Goal: Information Seeking & Learning: Find specific fact

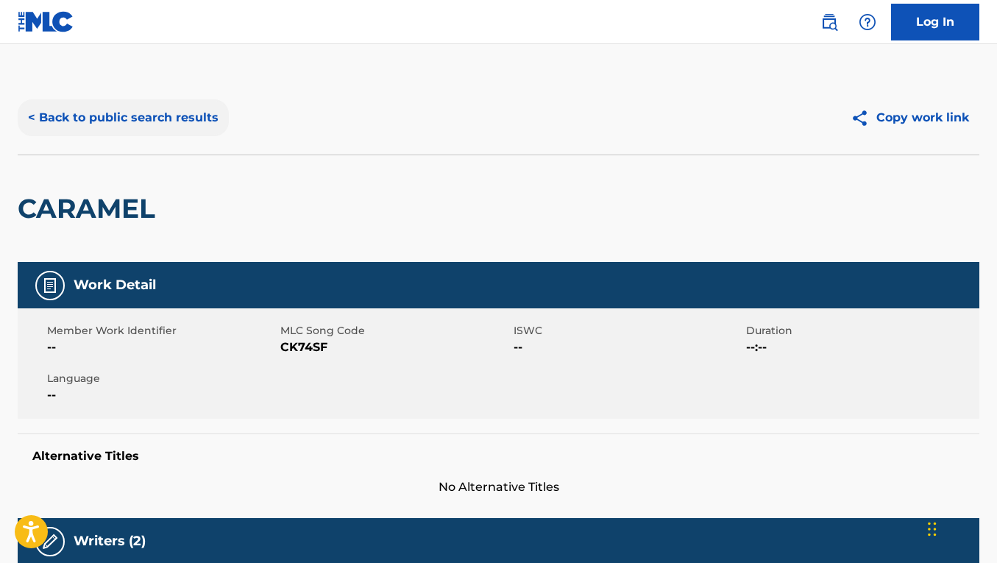
click at [204, 120] on button "< Back to public search results" at bounding box center [123, 117] width 211 height 37
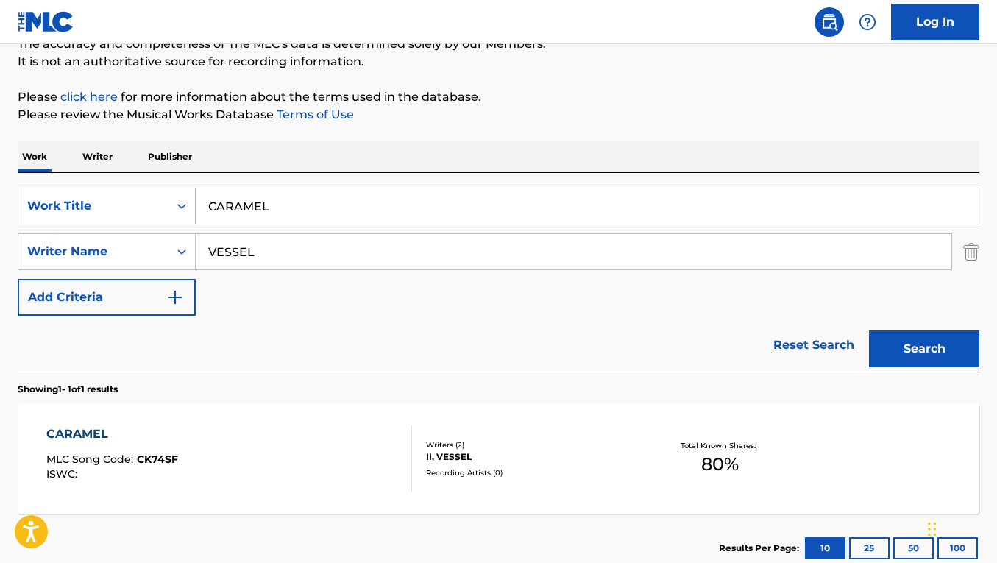
drag, startPoint x: 281, startPoint y: 210, endPoint x: 184, endPoint y: 195, distance: 98.2
click at [184, 195] on div "SearchWithCriteria5ed2d179-dc28-4346-ab95-870e385ab06c Work Title CARAMEL" at bounding box center [498, 206] width 961 height 37
paste input "MONSTERS"
type input "MONSTERS"
drag, startPoint x: 302, startPoint y: 242, endPoint x: 317, endPoint y: 263, distance: 25.3
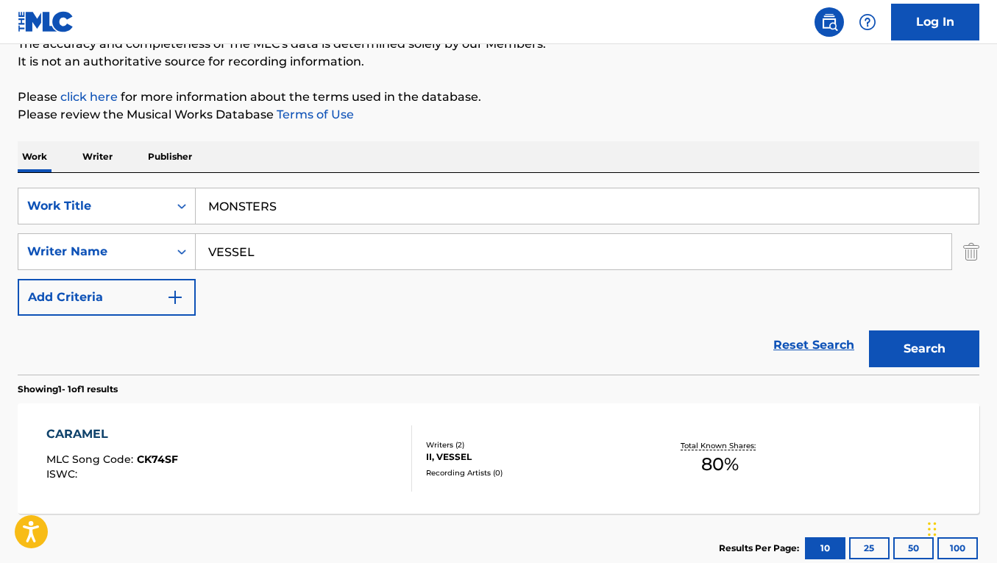
click at [316, 263] on input "VESSEL" at bounding box center [573, 251] width 755 height 35
paste input "[PERSON_NAME]"
type input "[PERSON_NAME]"
click at [869, 330] on button "Search" at bounding box center [924, 348] width 110 height 37
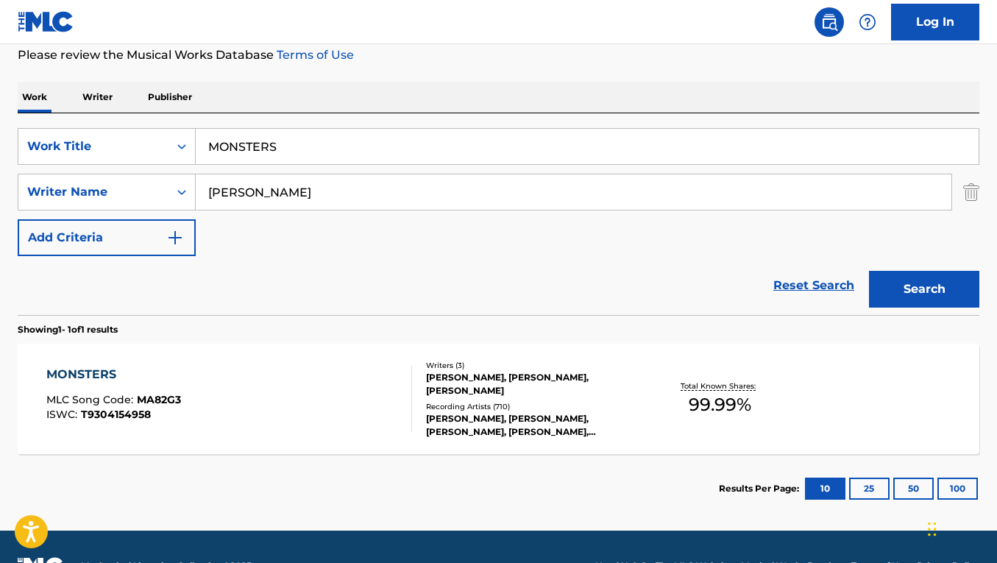
scroll to position [201, 0]
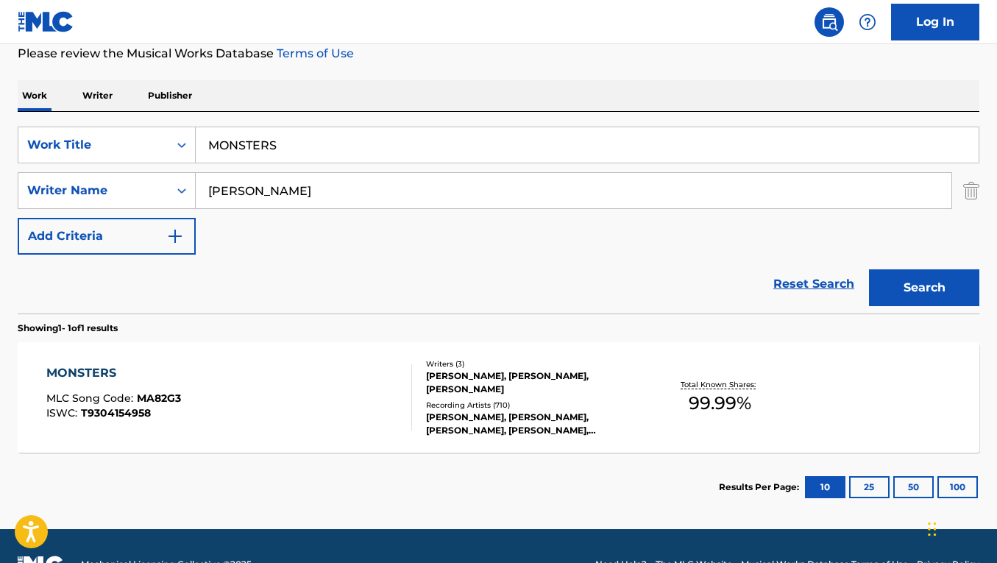
click at [385, 384] on div "MONSTERS MLC Song Code : MA82G3 ISWC : T9304154958" at bounding box center [229, 397] width 366 height 66
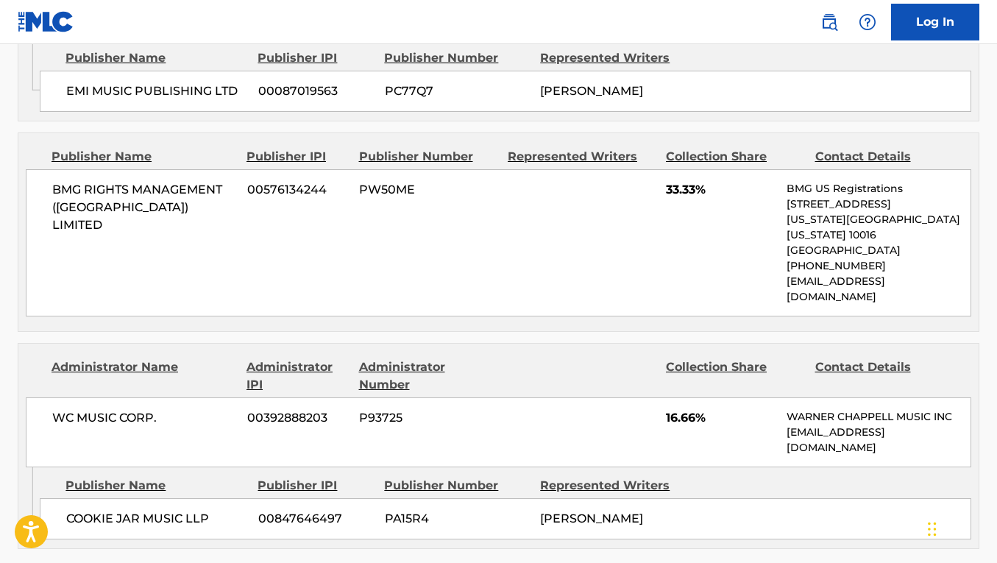
scroll to position [1188, 0]
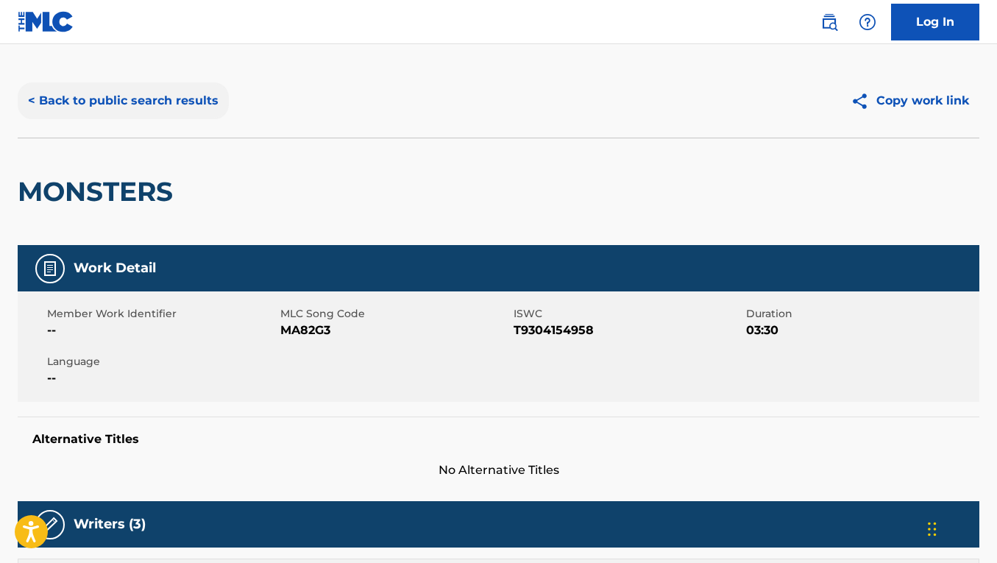
click at [209, 108] on button "< Back to public search results" at bounding box center [123, 100] width 211 height 37
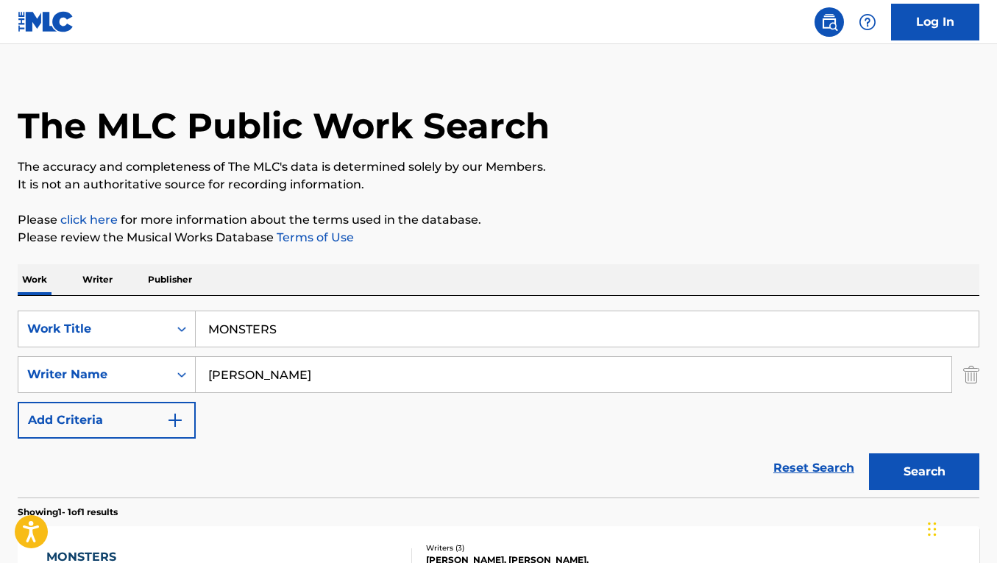
scroll to position [154, 0]
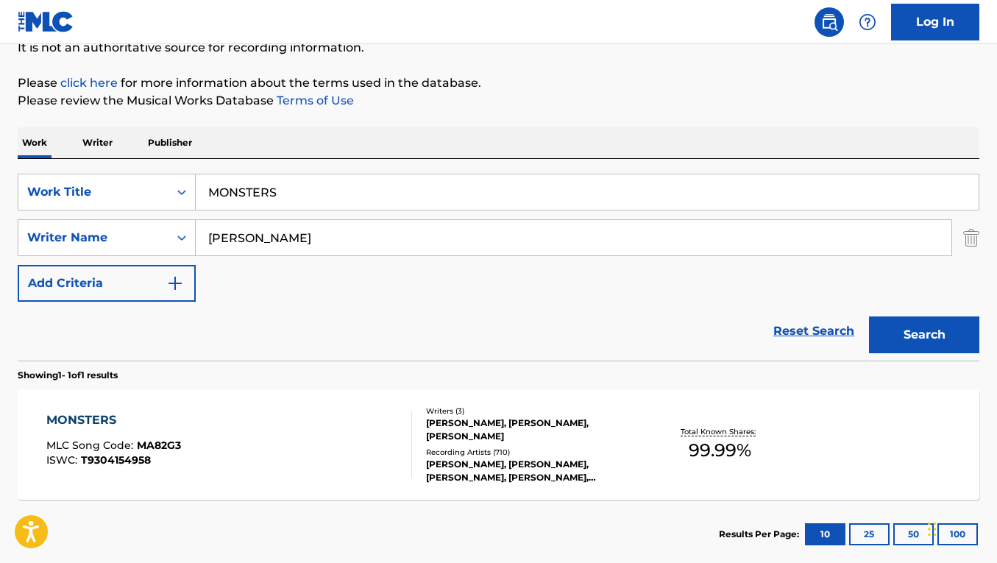
drag, startPoint x: 304, startPoint y: 182, endPoint x: 330, endPoint y: 208, distance: 36.4
click at [329, 208] on input "MONSTERS" at bounding box center [587, 191] width 783 height 35
paste input "TRAILER WE CALL HOME"
type input "TRAILER WE CALL HOME"
drag, startPoint x: 360, startPoint y: 242, endPoint x: 188, endPoint y: 215, distance: 174.1
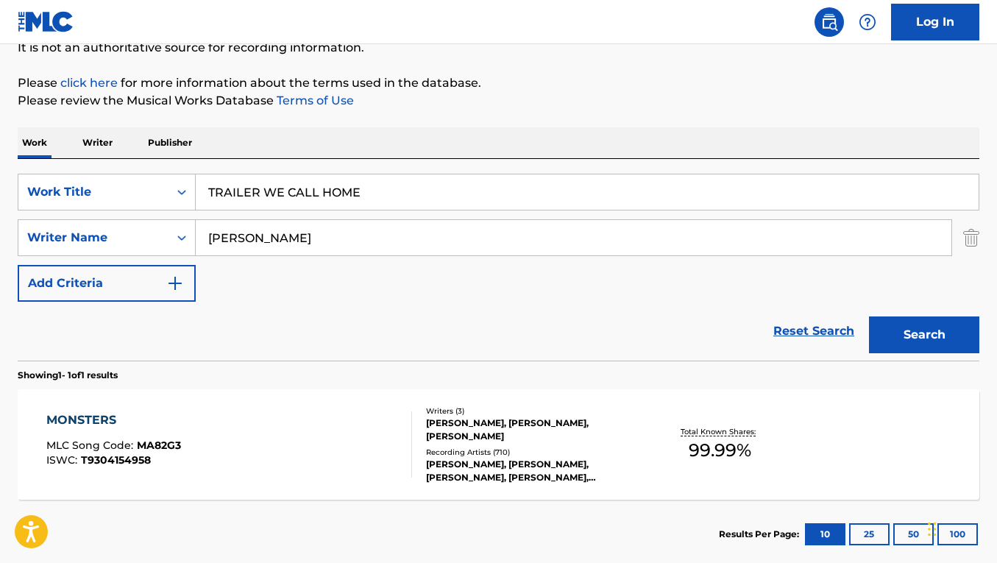
click at [189, 216] on div "SearchWithCriteria5ed2d179-dc28-4346-ab95-870e385ab06c Work Title TRAILER WE CA…" at bounding box center [498, 238] width 961 height 128
paste input "[PERSON_NAME]"
type input "[PERSON_NAME]"
click at [869, 316] on button "Search" at bounding box center [924, 334] width 110 height 37
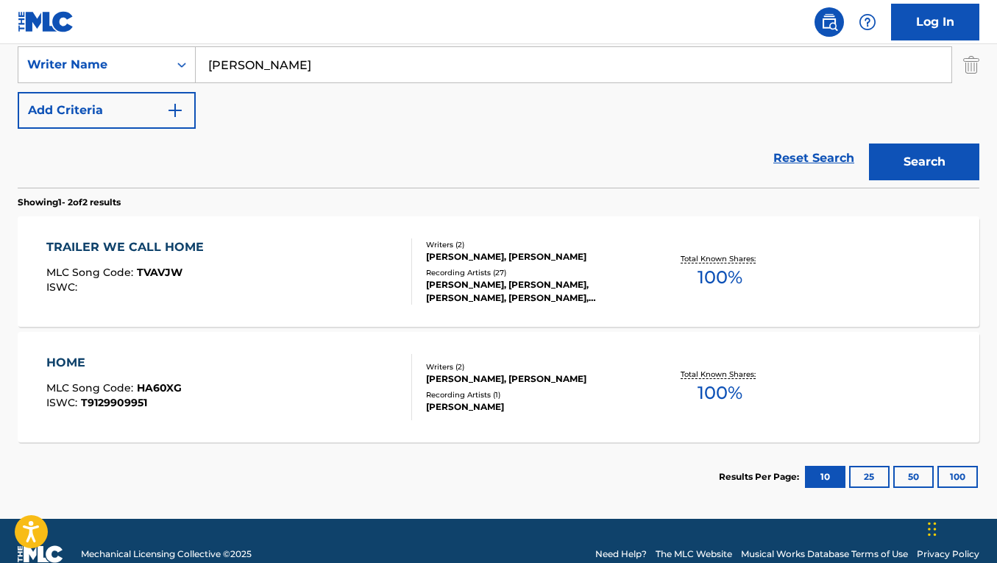
scroll to position [331, 0]
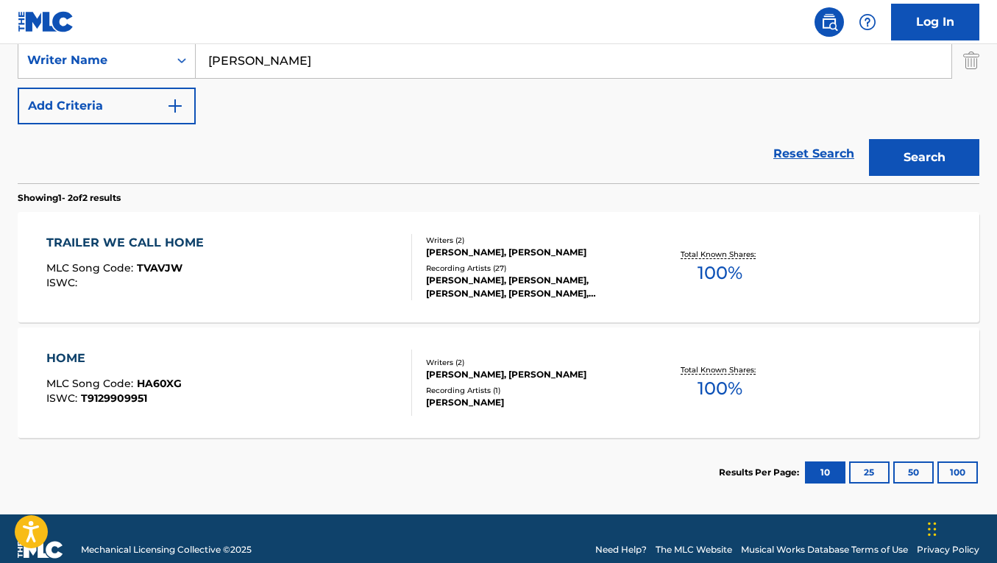
click at [240, 295] on div "TRAILER WE CALL HOME MLC Song Code : TVAVJW ISWC :" at bounding box center [229, 267] width 366 height 66
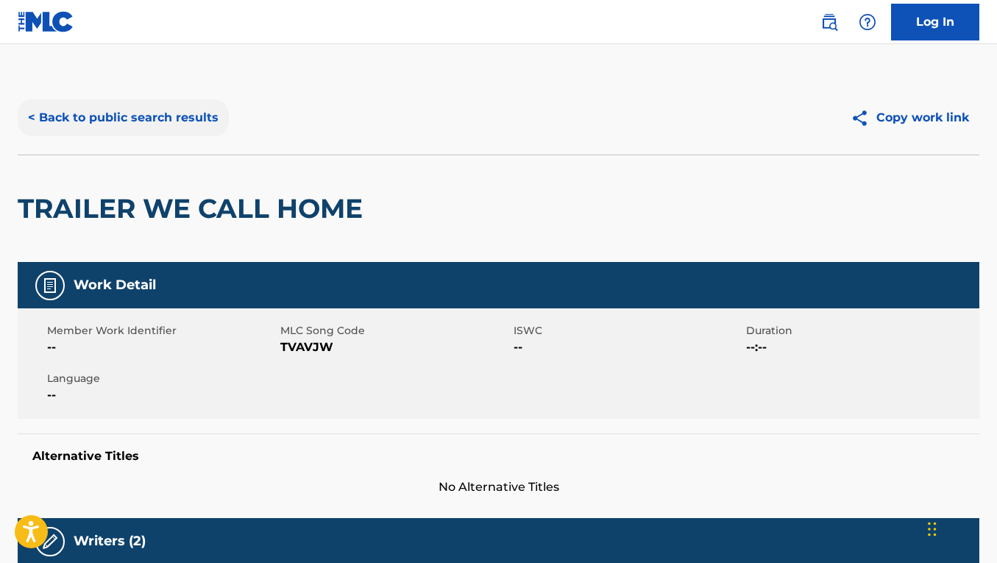
click at [192, 111] on button "< Back to public search results" at bounding box center [123, 117] width 211 height 37
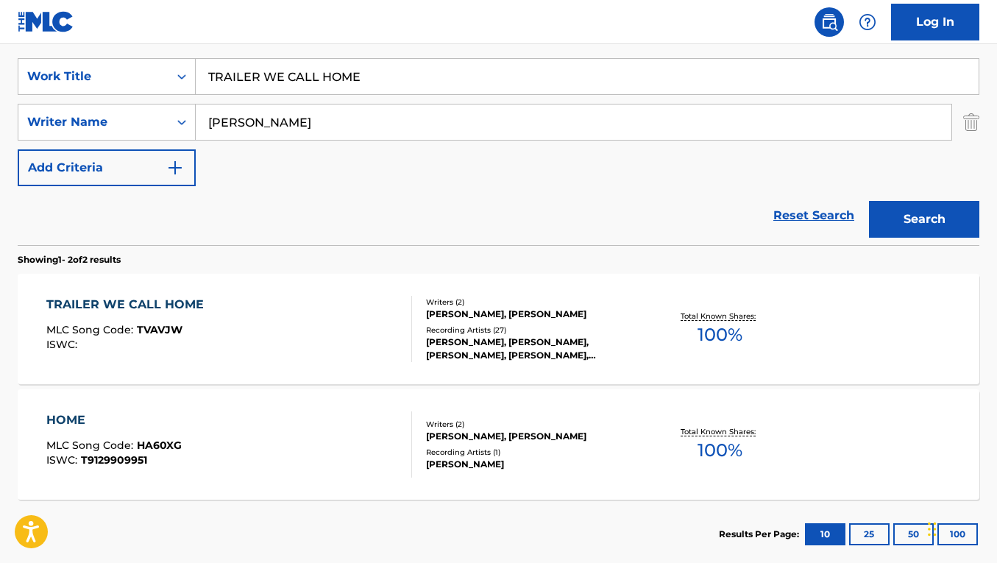
scroll to position [235, 0]
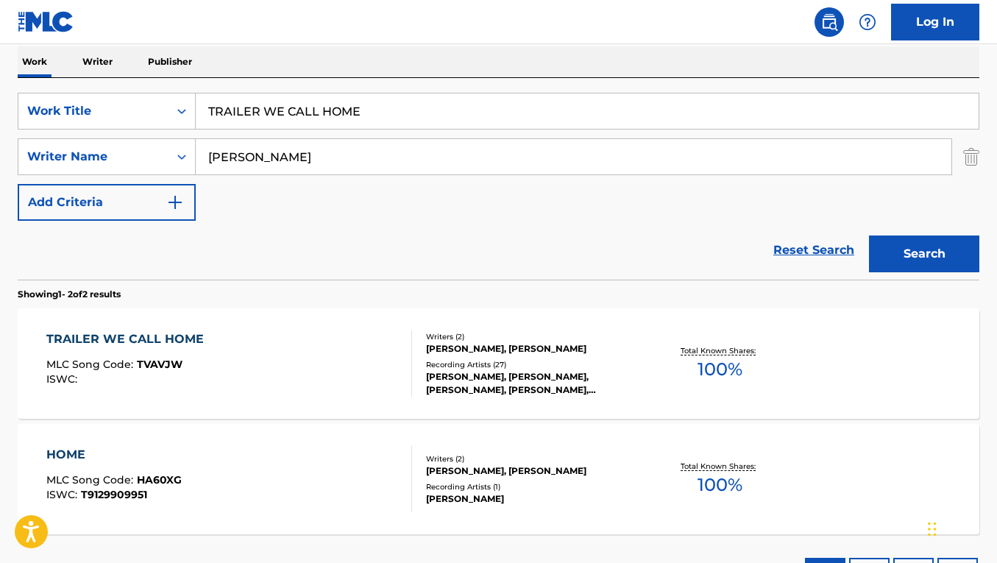
drag, startPoint x: 373, startPoint y: 113, endPoint x: 182, endPoint y: 83, distance: 193.5
click at [182, 83] on div "SearchWithCriteria5ed2d179-dc28-4346-ab95-870e385ab06c Work Title TRAILER WE CA…" at bounding box center [498, 179] width 961 height 202
paste input "I GUESS"
type input "I GUESS"
drag, startPoint x: 321, startPoint y: 165, endPoint x: 184, endPoint y: 132, distance: 140.7
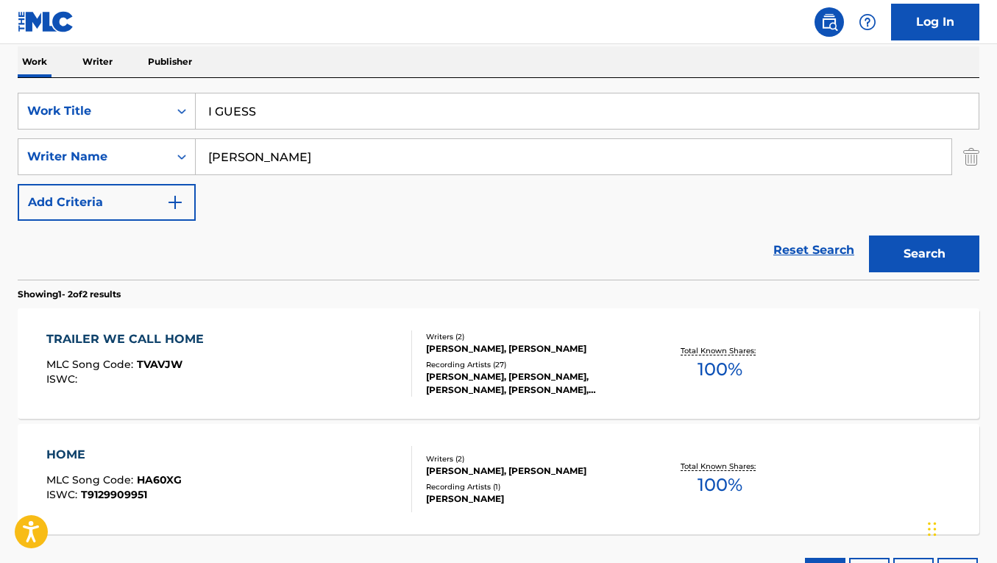
click at [184, 132] on div "SearchWithCriteria5ed2d179-dc28-4346-ab95-870e385ab06c Work Title I GUESS Searc…" at bounding box center [498, 157] width 961 height 128
paste input "[PERSON_NAME]"
type input "[PERSON_NAME]"
click at [869, 235] on button "Search" at bounding box center [924, 253] width 110 height 37
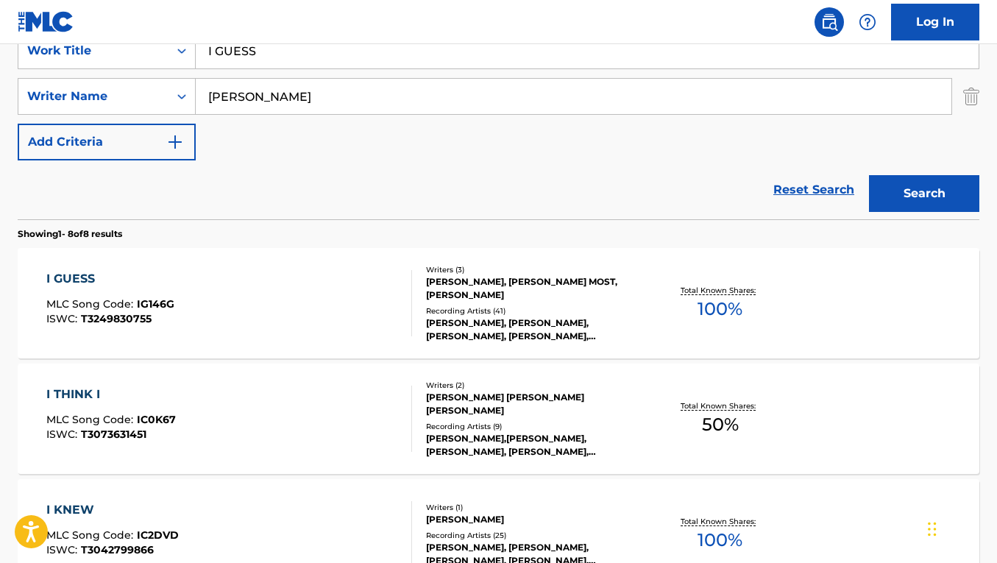
scroll to position [299, 0]
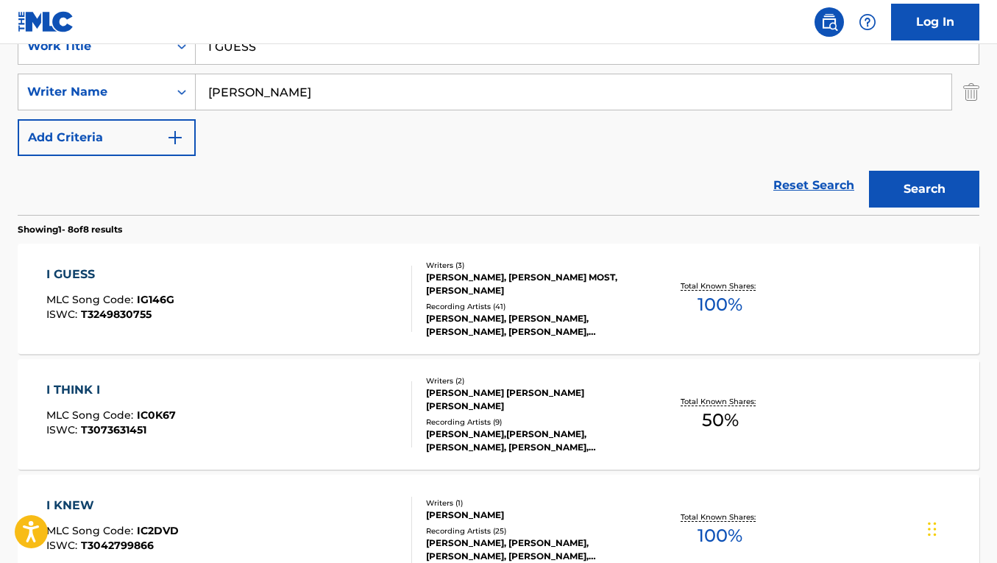
click at [332, 314] on div "I GUESS MLC Song Code : IG146G ISWC : T3249830755" at bounding box center [229, 298] width 366 height 66
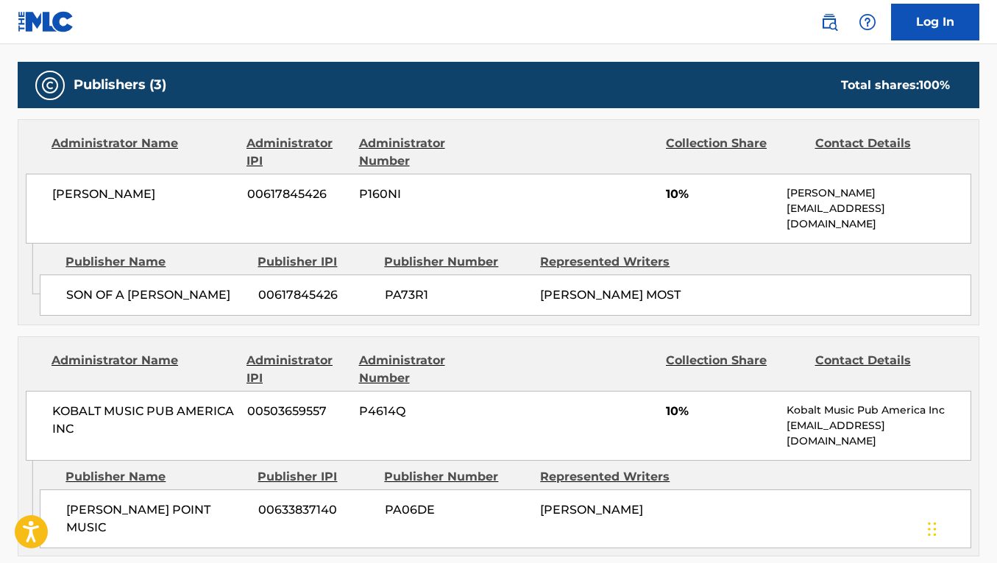
scroll to position [639, 0]
